Goal: Information Seeking & Learning: Learn about a topic

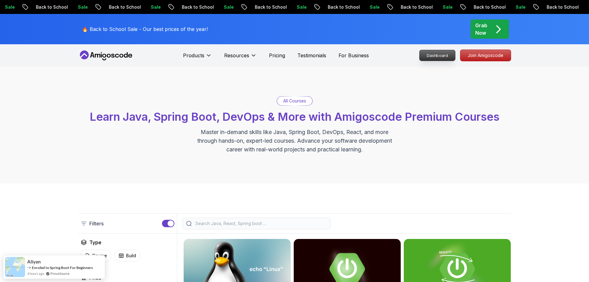
click at [429, 54] on p "Dashboard" at bounding box center [438, 55] width 36 height 11
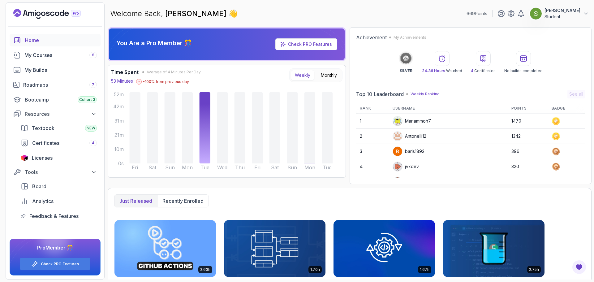
click at [44, 13] on icon "Landing page" at bounding box center [46, 14] width 67 height 10
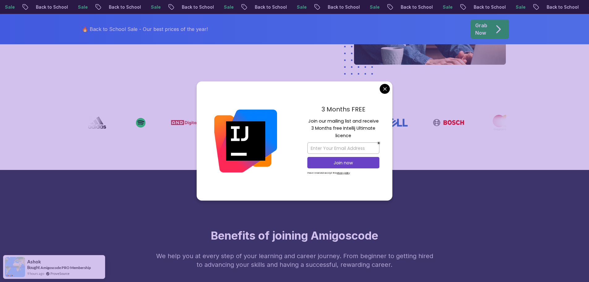
scroll to position [176, 0]
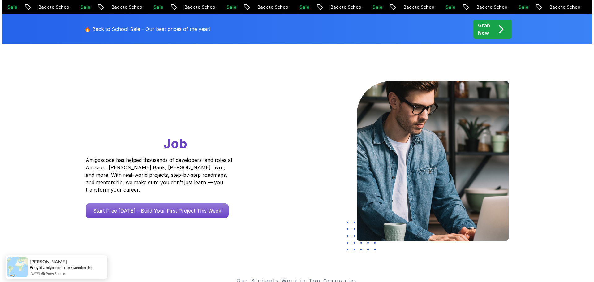
scroll to position [0, 0]
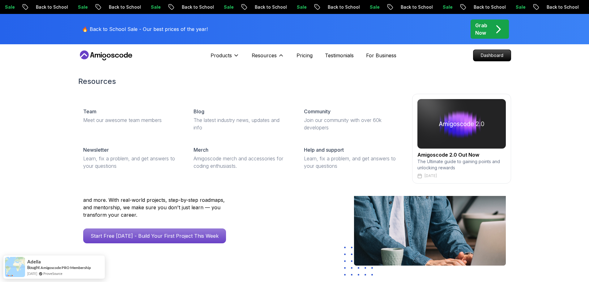
click at [32, 150] on div "Resources Team Meet our awesome team members Blog The latest industry news, upd…" at bounding box center [294, 130] width 589 height 132
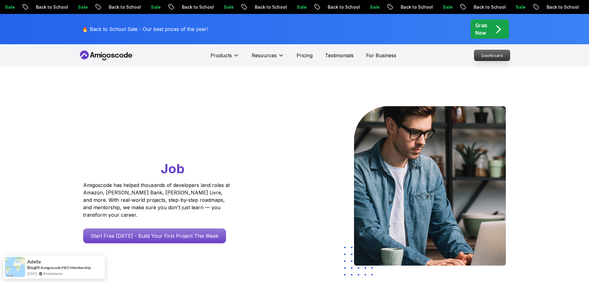
click at [498, 53] on p "Dashboard" at bounding box center [492, 55] width 36 height 11
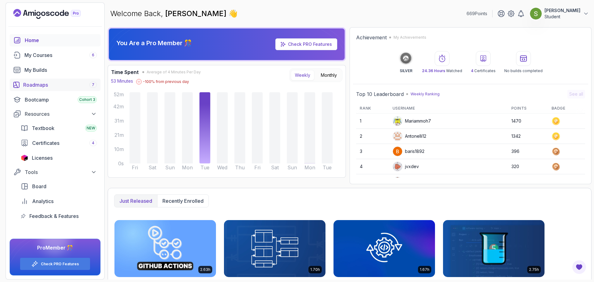
click at [39, 83] on div "Roadmaps 7" at bounding box center [60, 84] width 74 height 7
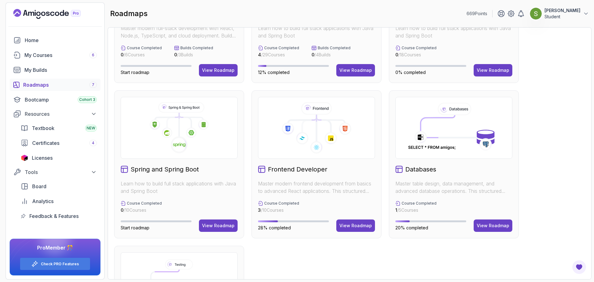
scroll to position [219, 0]
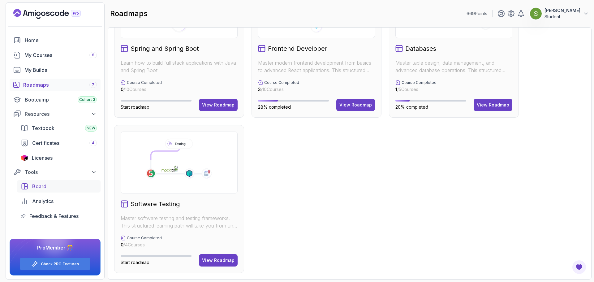
click at [48, 184] on div "Board" at bounding box center [64, 185] width 65 height 7
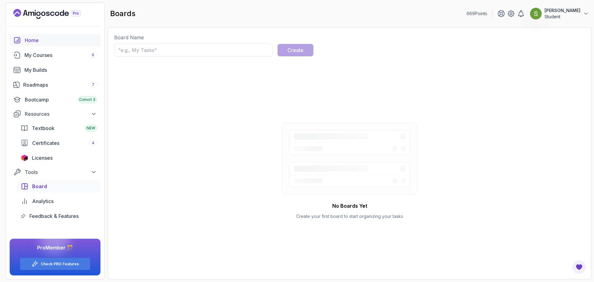
click at [50, 42] on div "Home" at bounding box center [61, 39] width 72 height 7
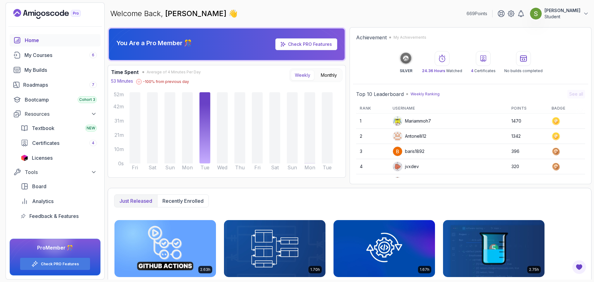
click at [540, 17] on div at bounding box center [535, 13] width 12 height 12
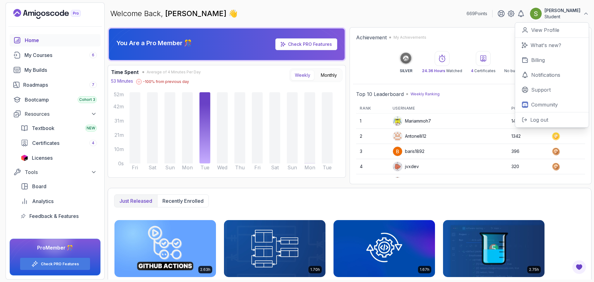
click at [540, 17] on div at bounding box center [535, 13] width 12 height 12
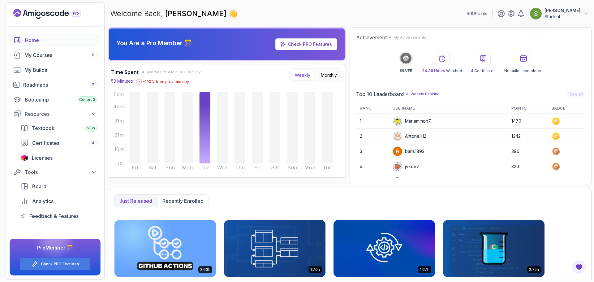
click at [404, 16] on div "Welcome Back, [PERSON_NAME] 👋 669 Points [PERSON_NAME] Student" at bounding box center [350, 13] width 484 height 22
click at [74, 101] on div "Bootcamp Cohort 3" at bounding box center [61, 99] width 72 height 7
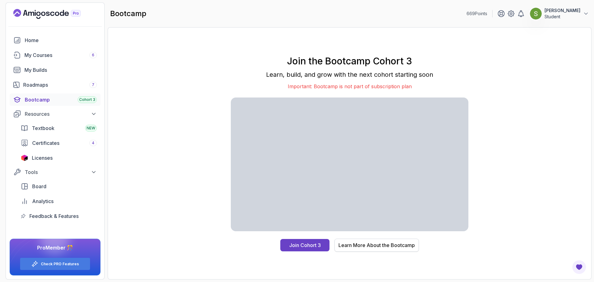
click at [351, 245] on div "Learn More About the Bootcamp" at bounding box center [376, 244] width 76 height 7
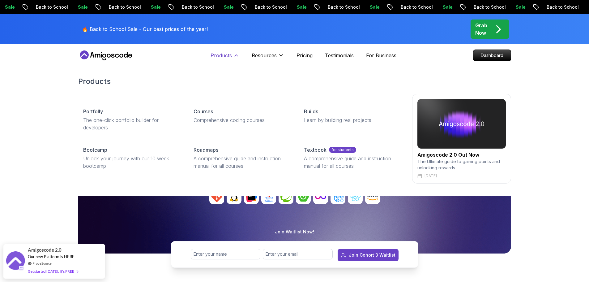
click at [234, 56] on icon at bounding box center [236, 55] width 6 height 6
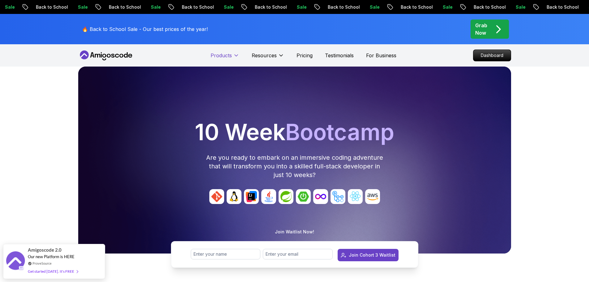
click at [234, 56] on icon at bounding box center [236, 55] width 6 height 6
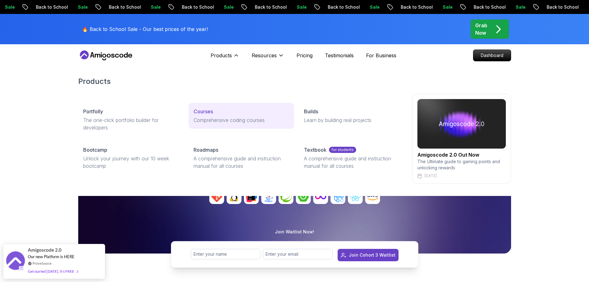
click at [202, 113] on p "Courses" at bounding box center [203, 111] width 19 height 7
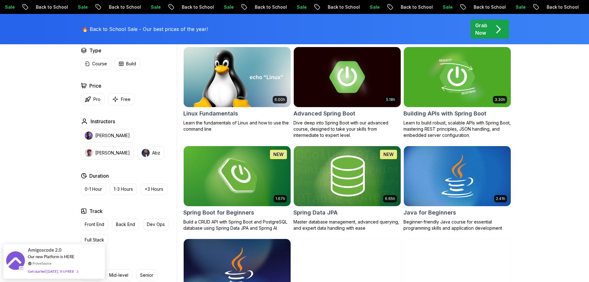
scroll to position [193, 0]
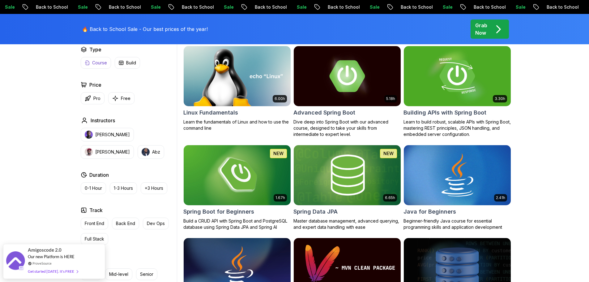
click at [96, 63] on p "Course" at bounding box center [99, 63] width 15 height 6
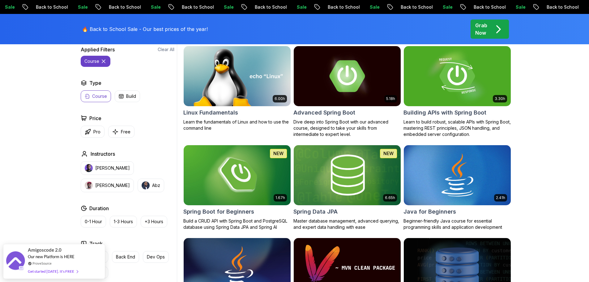
click at [104, 61] on icon at bounding box center [103, 61] width 6 height 6
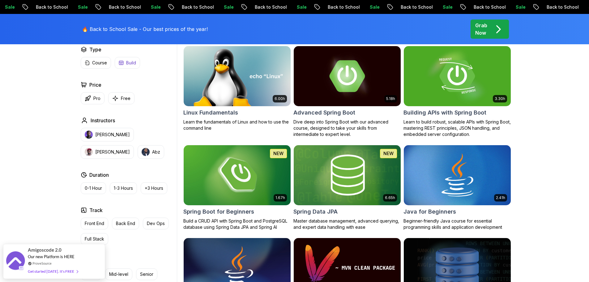
click at [123, 61] on icon "button" at bounding box center [121, 62] width 5 height 5
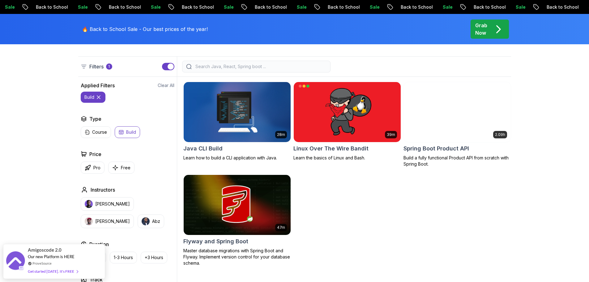
scroll to position [156, 0]
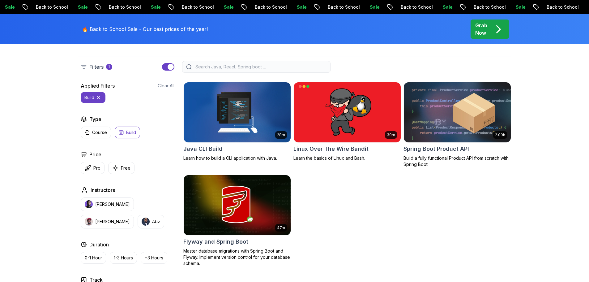
click at [98, 95] on icon at bounding box center [99, 97] width 6 height 6
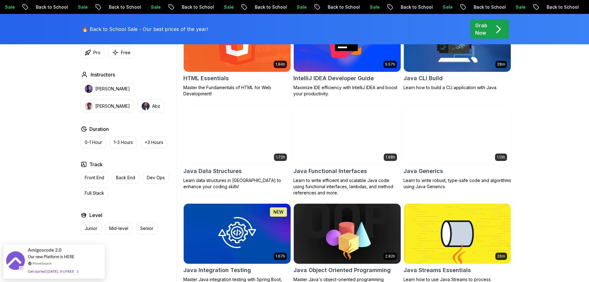
scroll to position [818, 0]
